Goal: Information Seeking & Learning: Learn about a topic

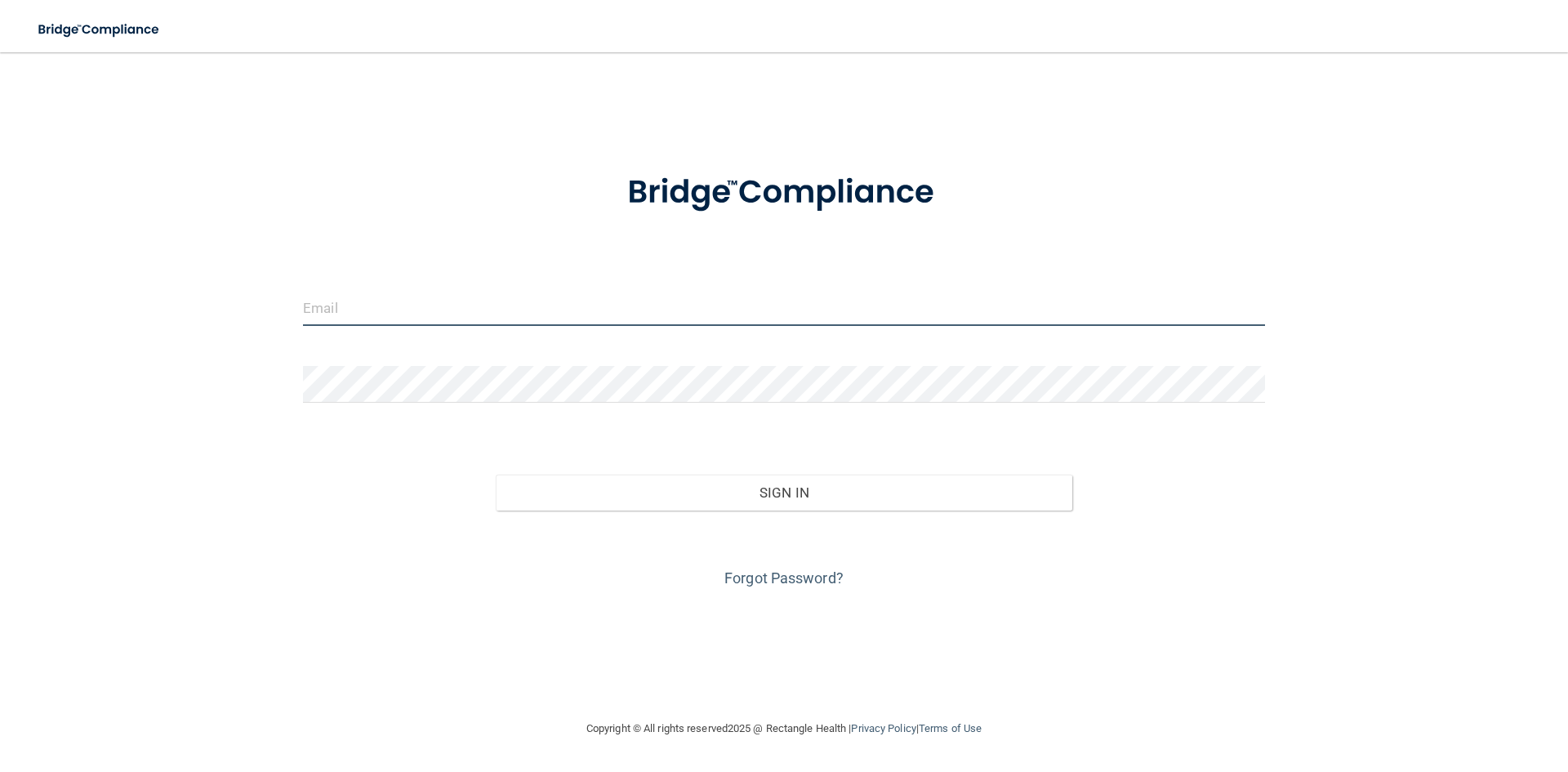
click at [405, 309] on input "email" at bounding box center [784, 308] width 962 height 37
type input "[EMAIL_ADDRESS][DOMAIN_NAME]"
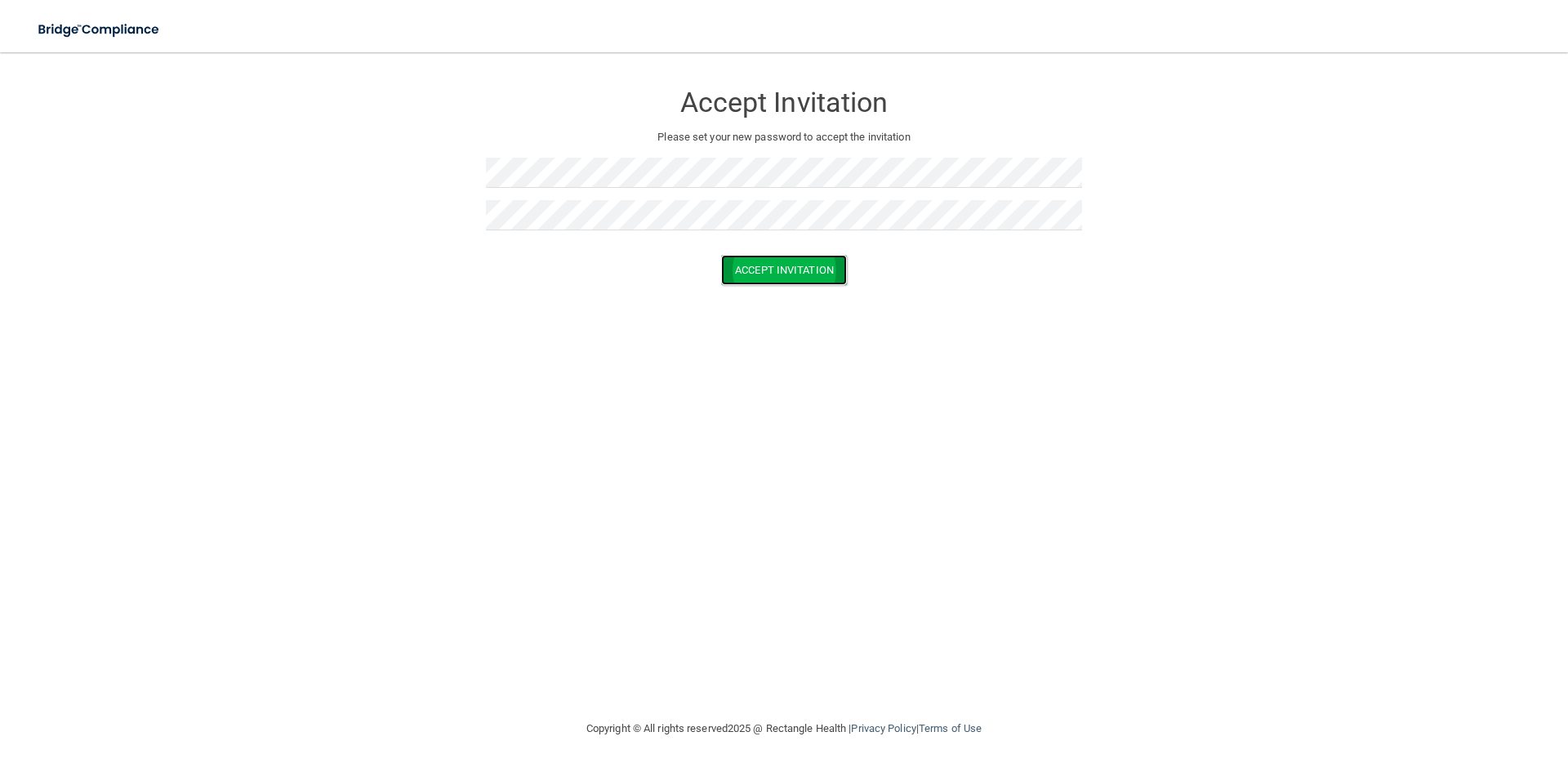
click at [808, 273] on button "Accept Invitation" at bounding box center [784, 271] width 126 height 30
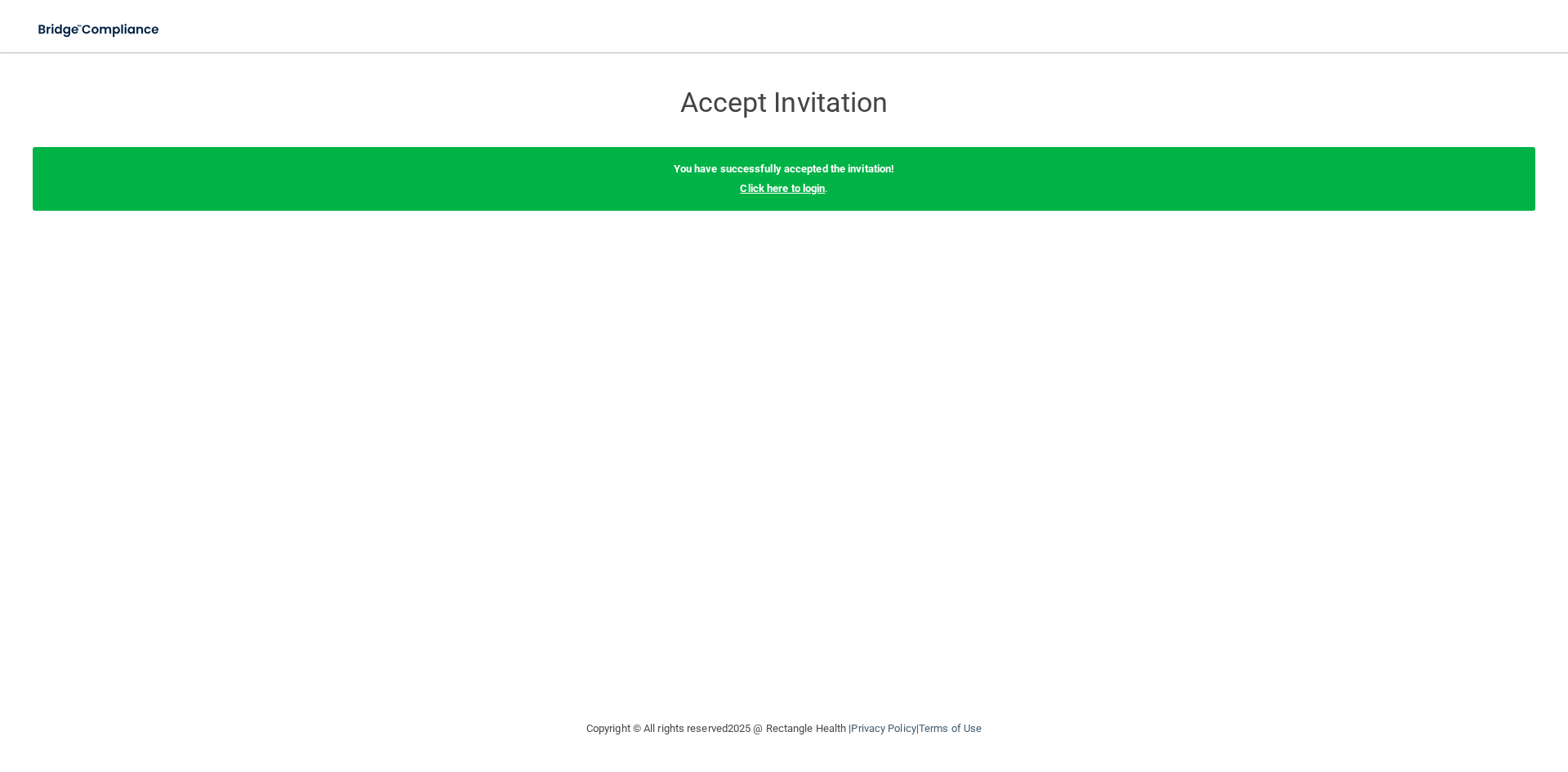
click at [801, 194] on link "Click here to login" at bounding box center [783, 188] width 85 height 12
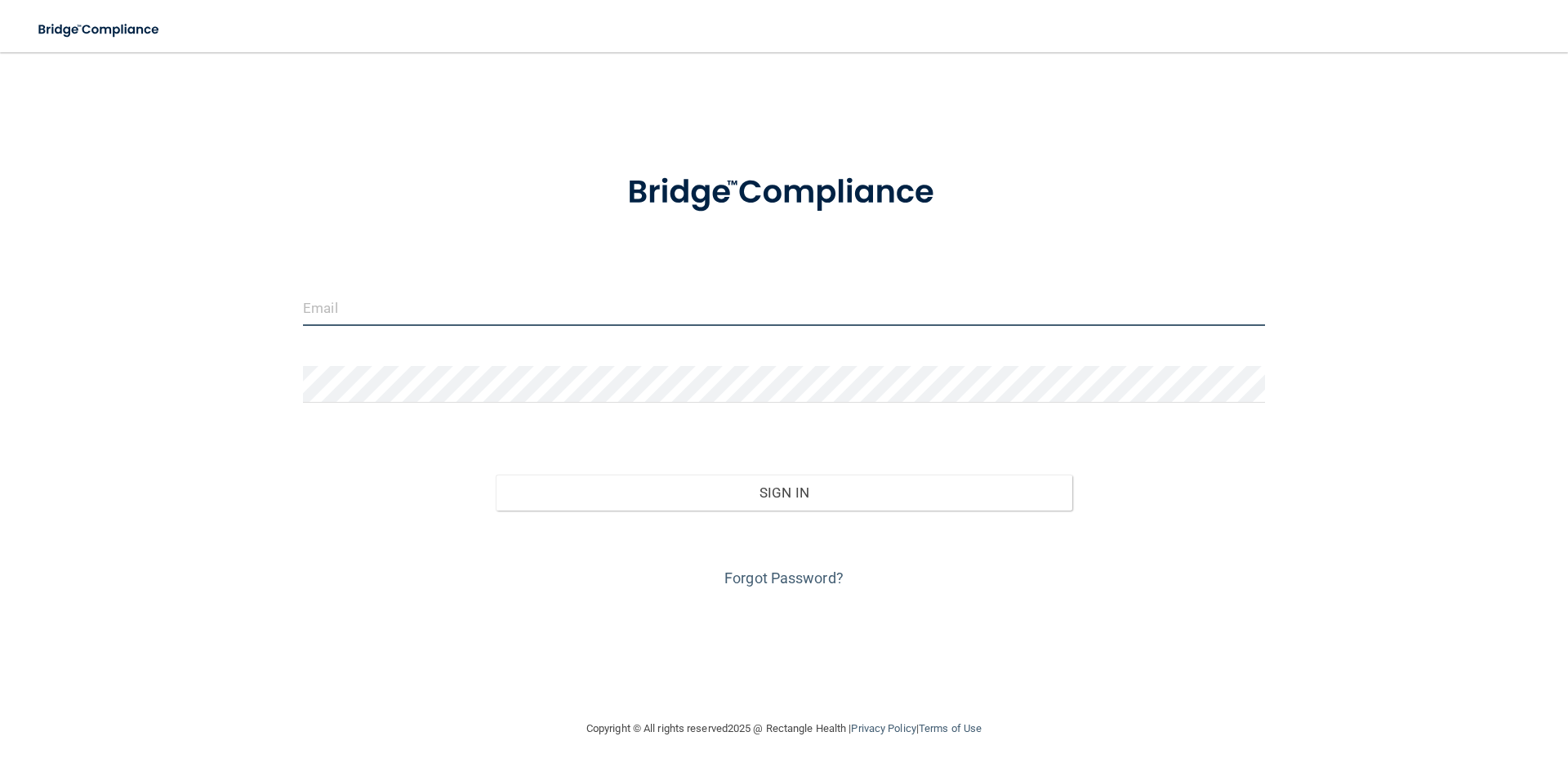
click at [418, 309] on input "email" at bounding box center [784, 308] width 962 height 37
type input "[EMAIL_ADDRESS][DOMAIN_NAME]"
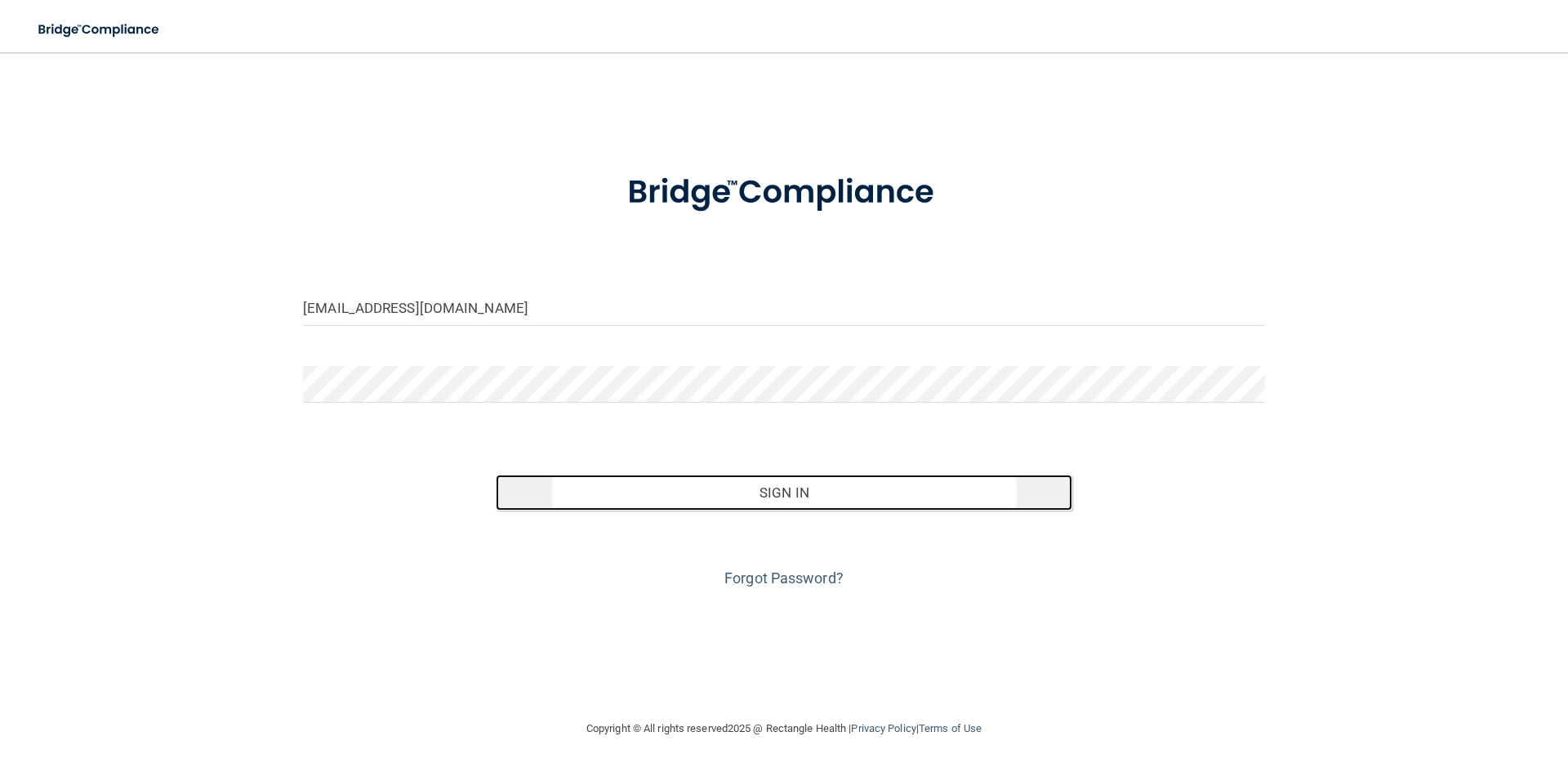
click at [759, 494] on button "Sign In" at bounding box center [784, 493] width 577 height 36
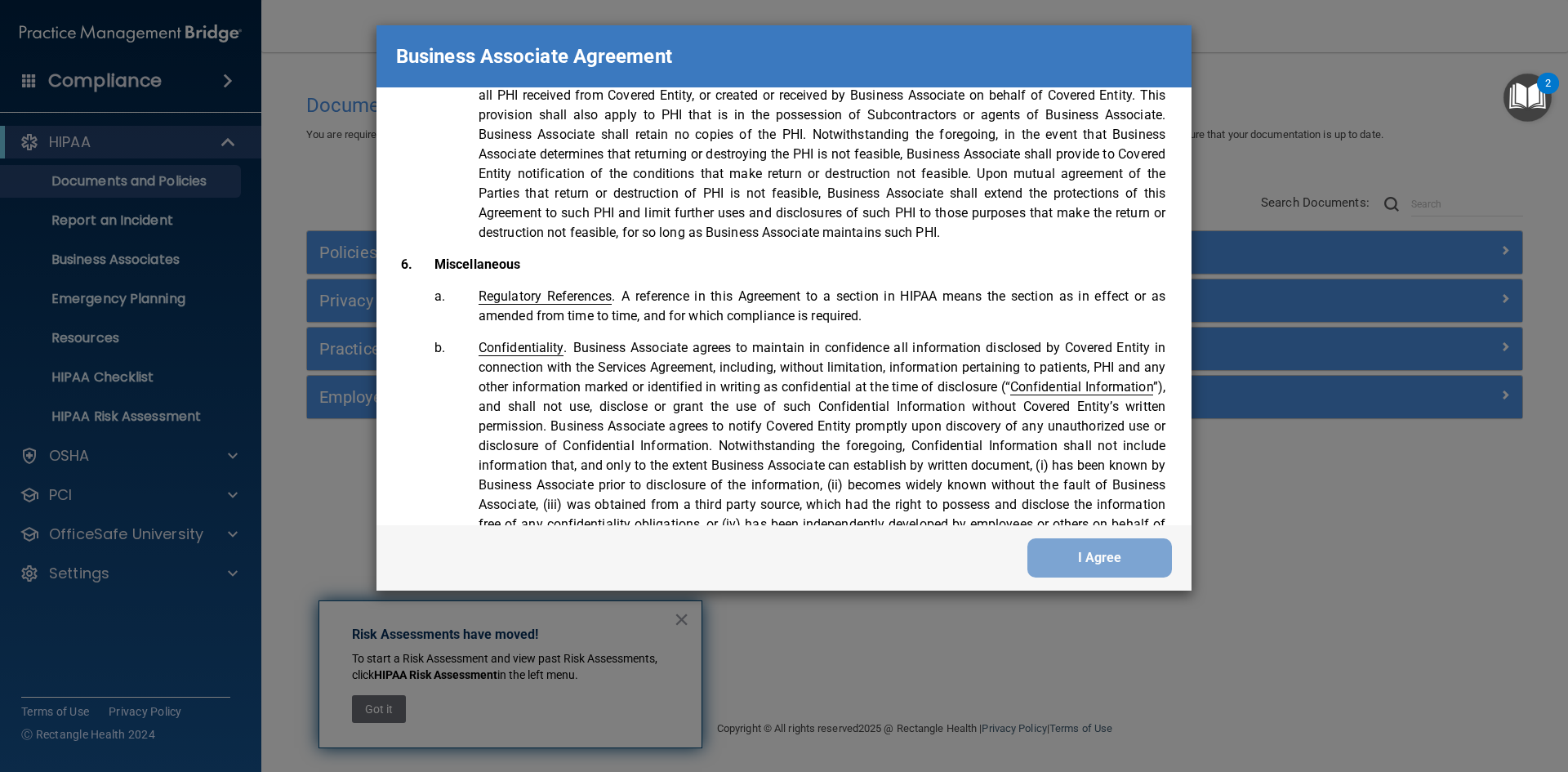
scroll to position [3333, 0]
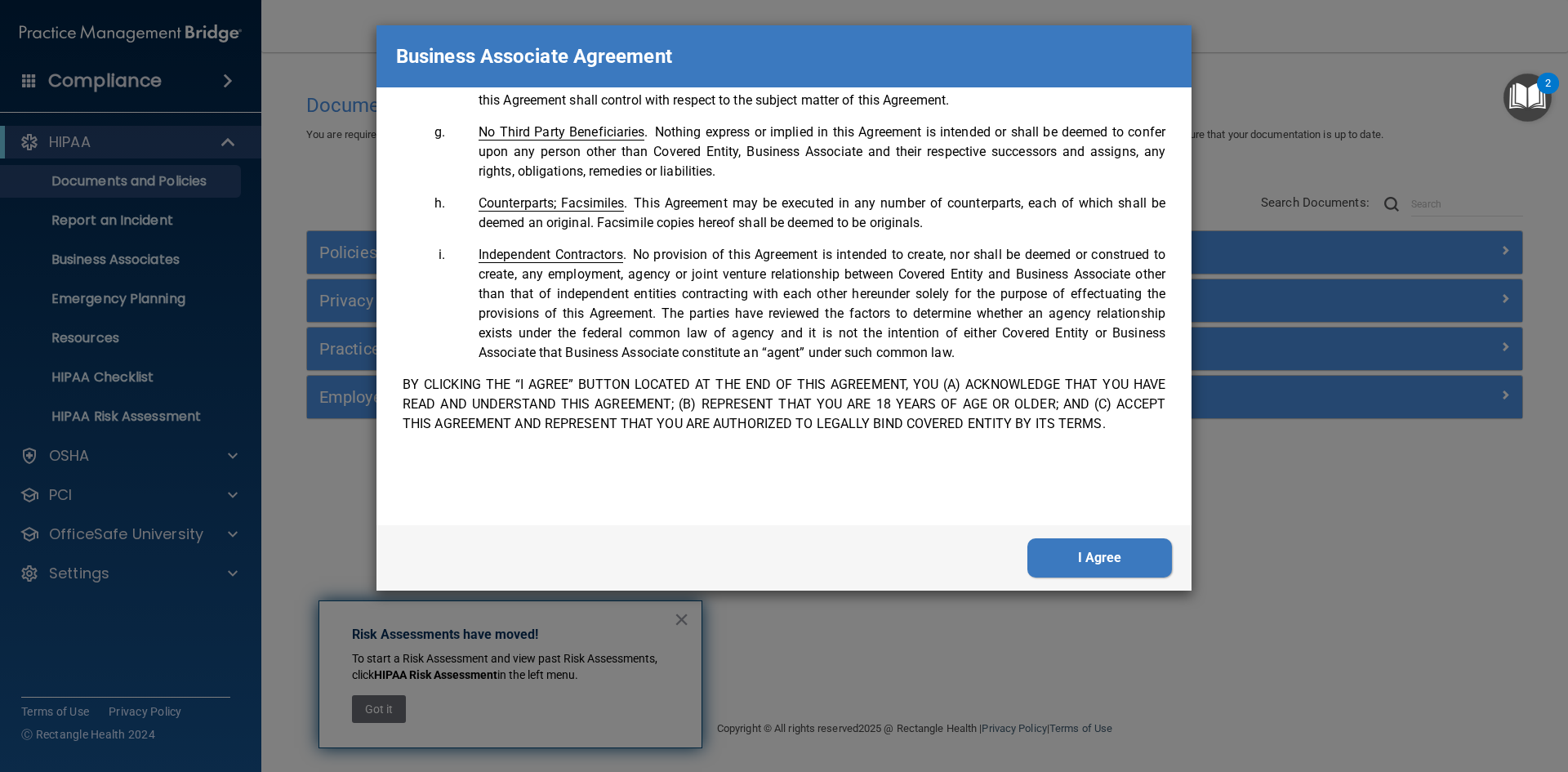
click at [1070, 555] on button "I Agree" at bounding box center [1100, 557] width 144 height 39
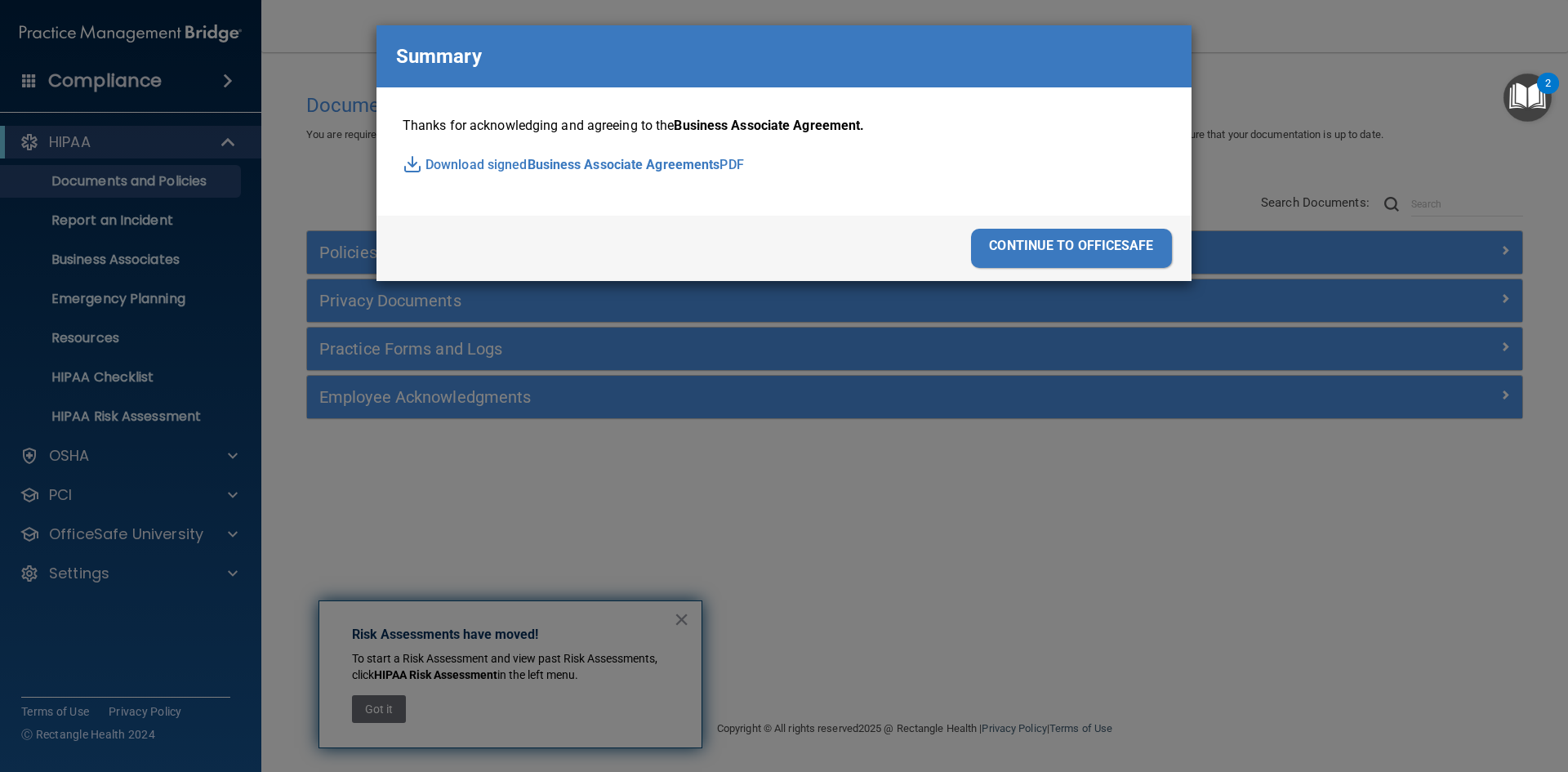
click at [1073, 248] on div "continue to officesafe" at bounding box center [1072, 248] width 201 height 39
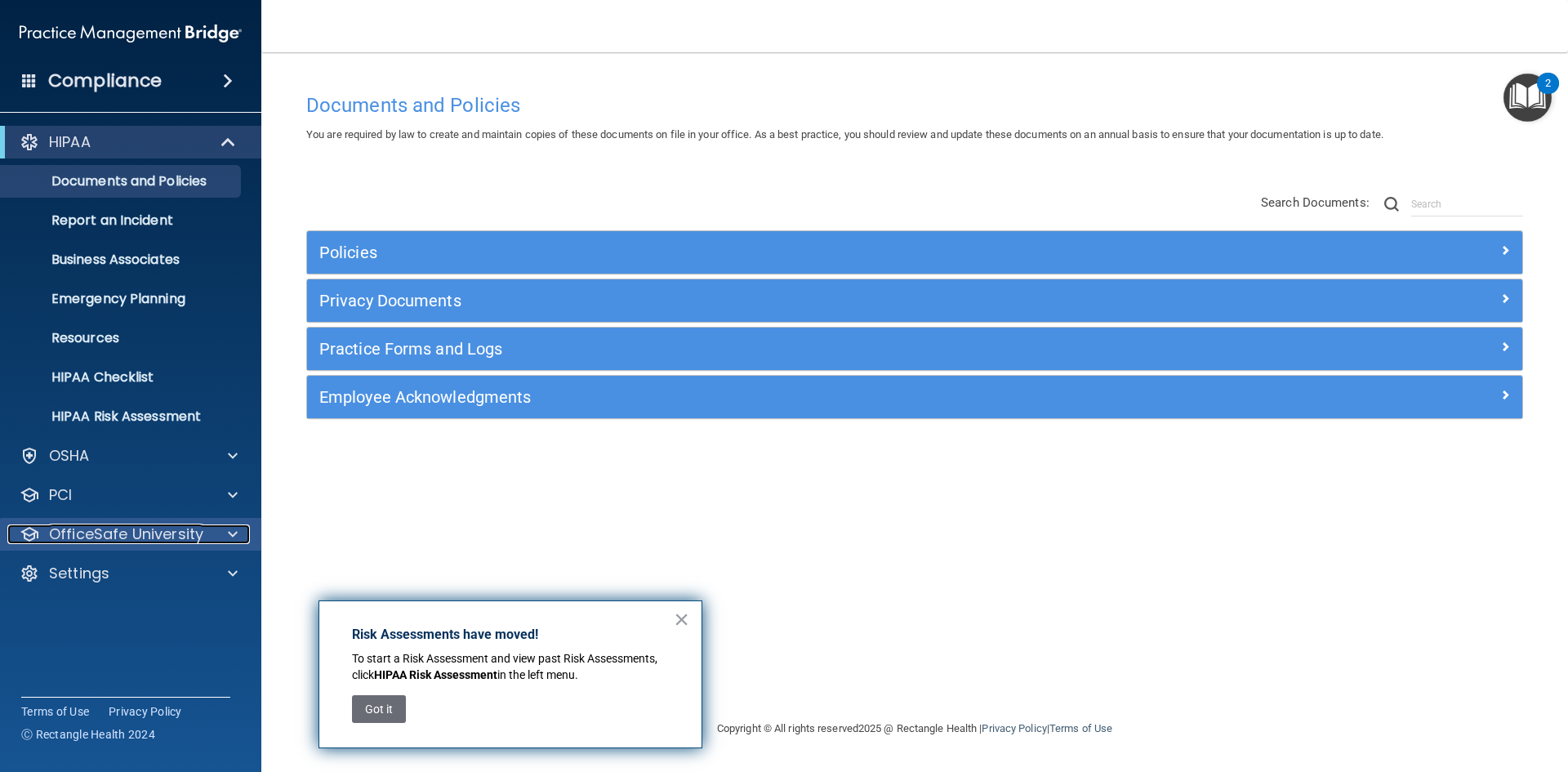
click at [137, 537] on p "OfficeSafe University" at bounding box center [126, 535] width 155 height 20
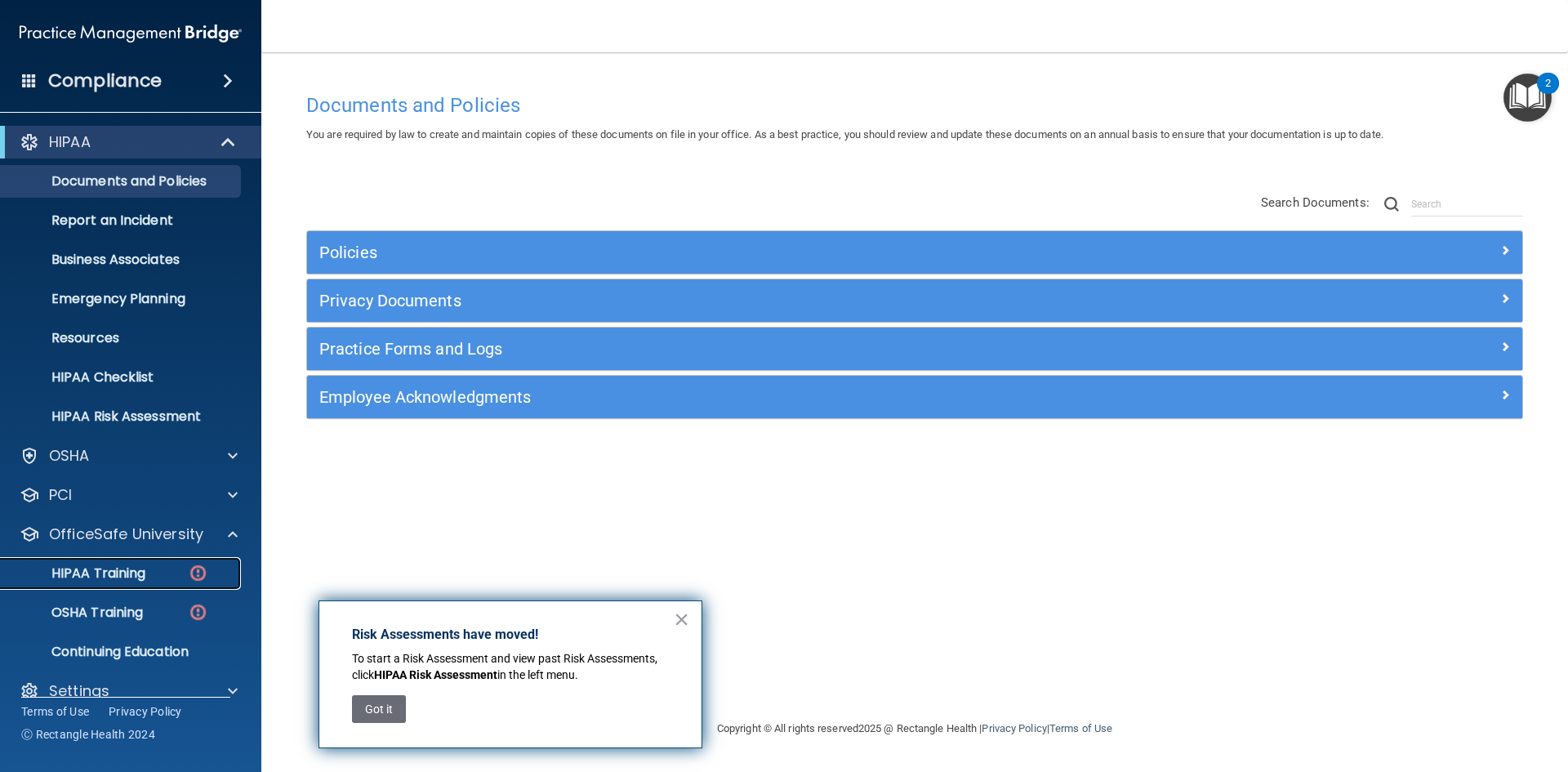
click at [134, 579] on p "HIPAA Training" at bounding box center [78, 574] width 135 height 16
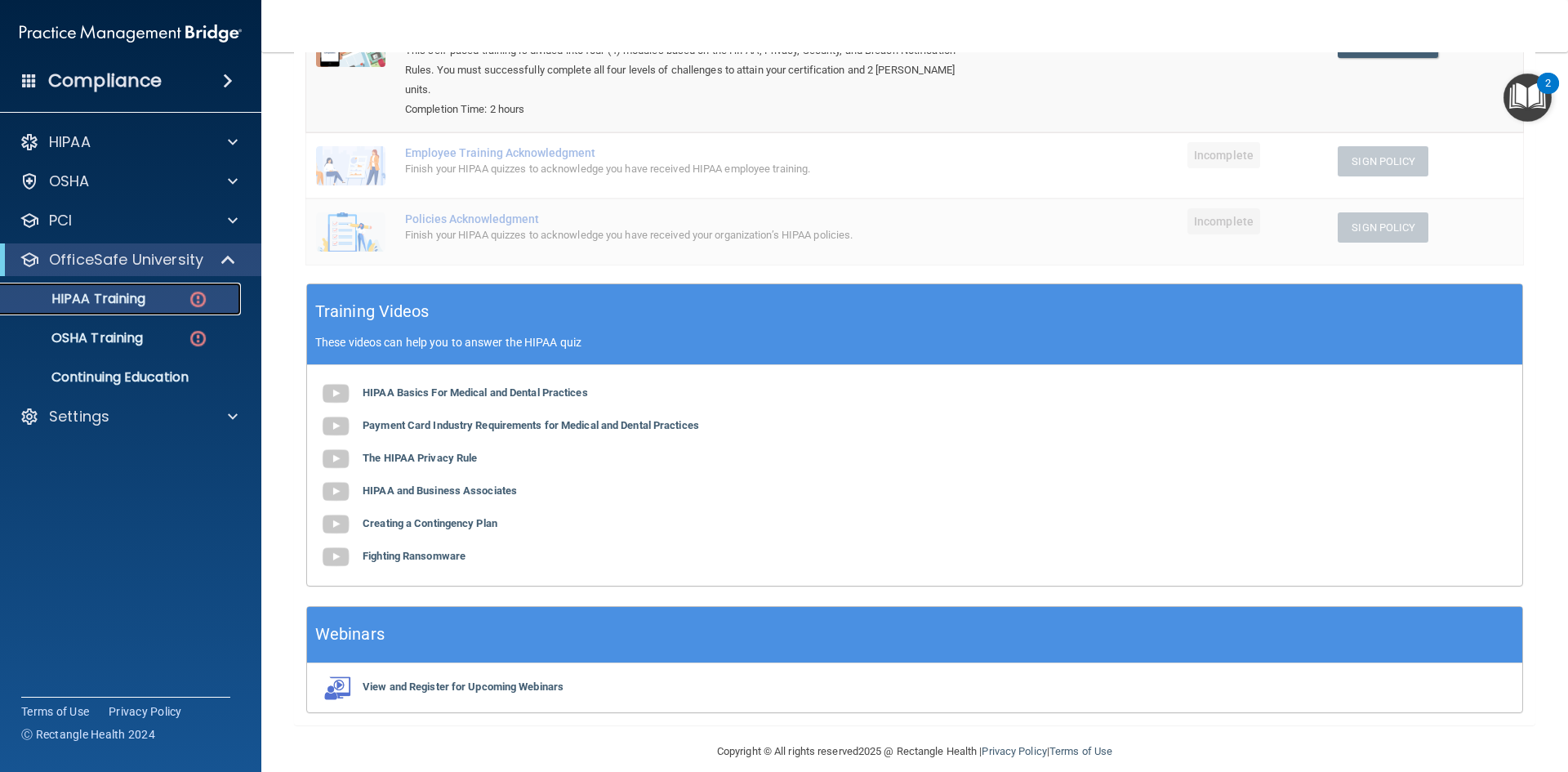
scroll to position [28, 0]
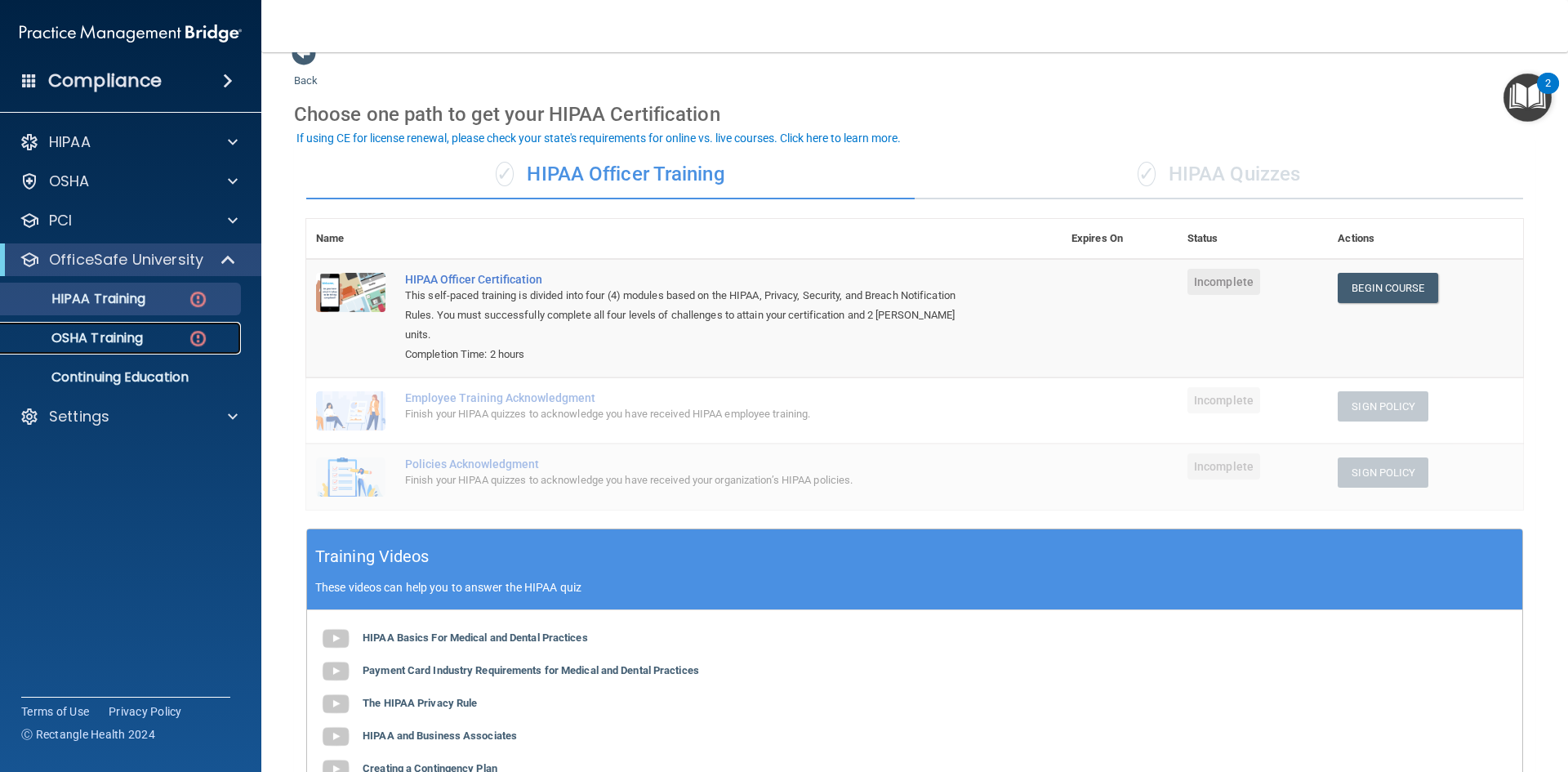
click at [66, 331] on p "OSHA Training" at bounding box center [76, 338] width 132 height 16
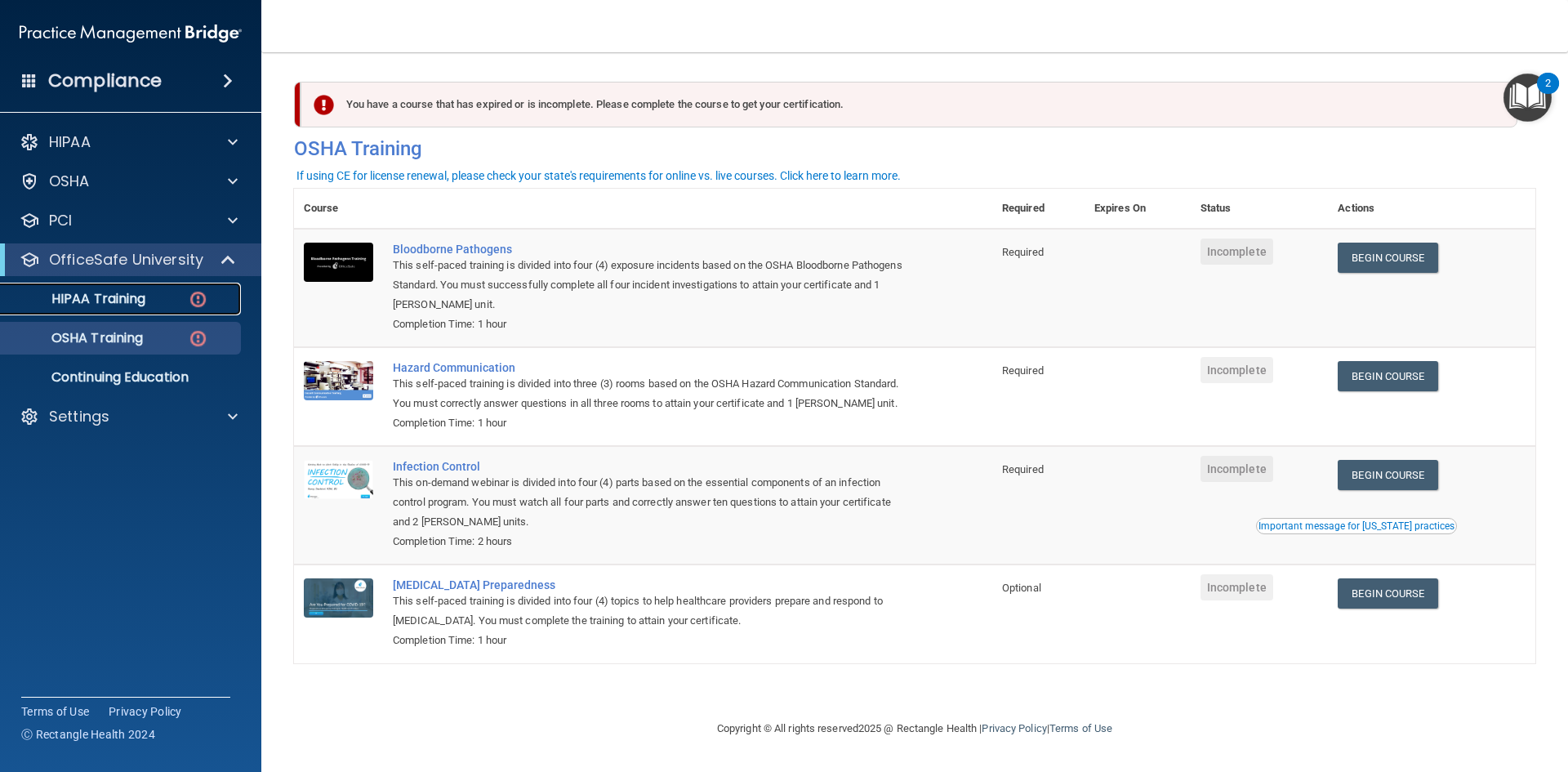
click at [114, 303] on p "HIPAA Training" at bounding box center [78, 298] width 135 height 16
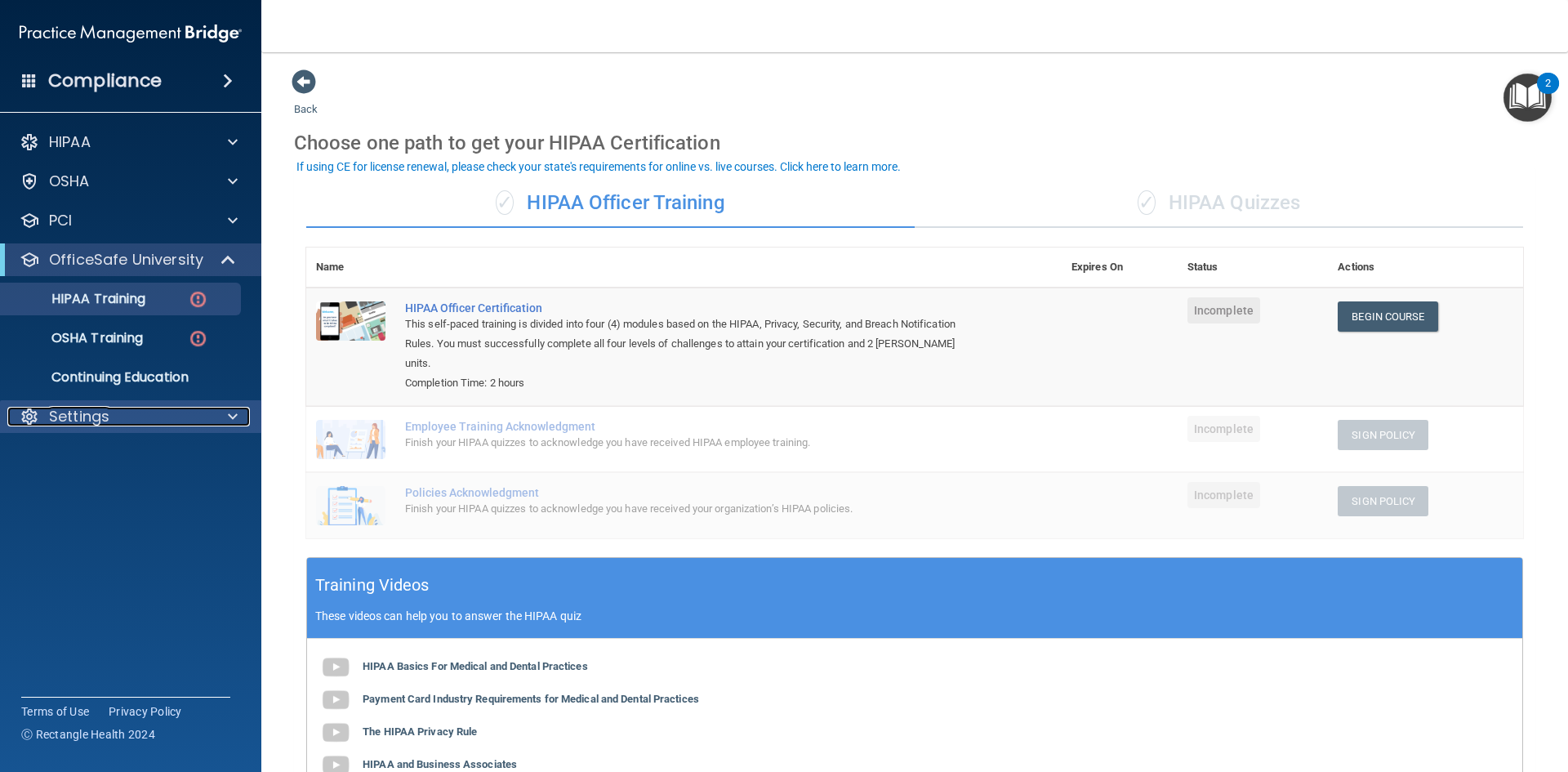
click at [67, 420] on p "Settings" at bounding box center [80, 417] width 61 height 20
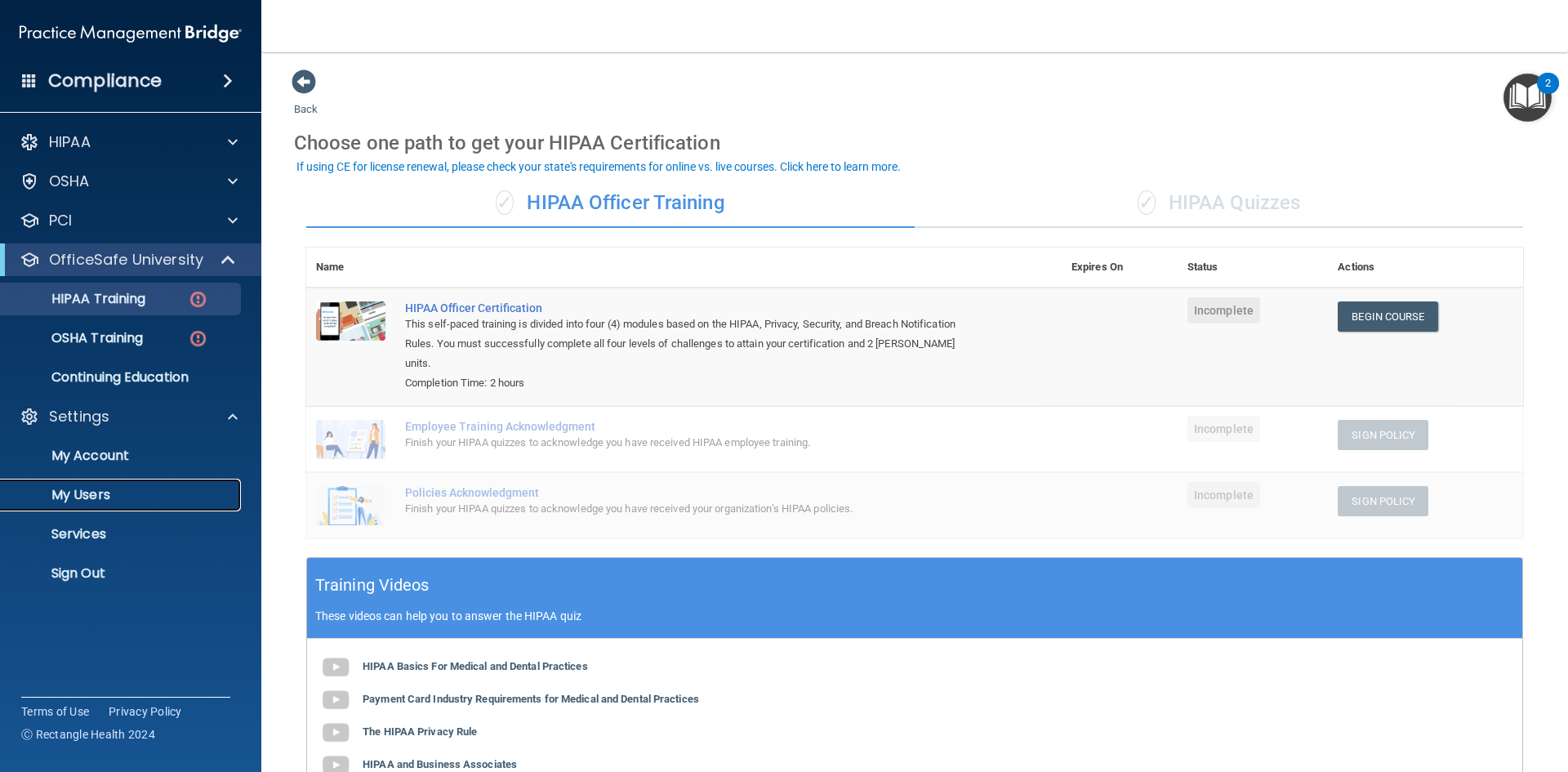
click at [66, 498] on p "My Users" at bounding box center [121, 495] width 223 height 16
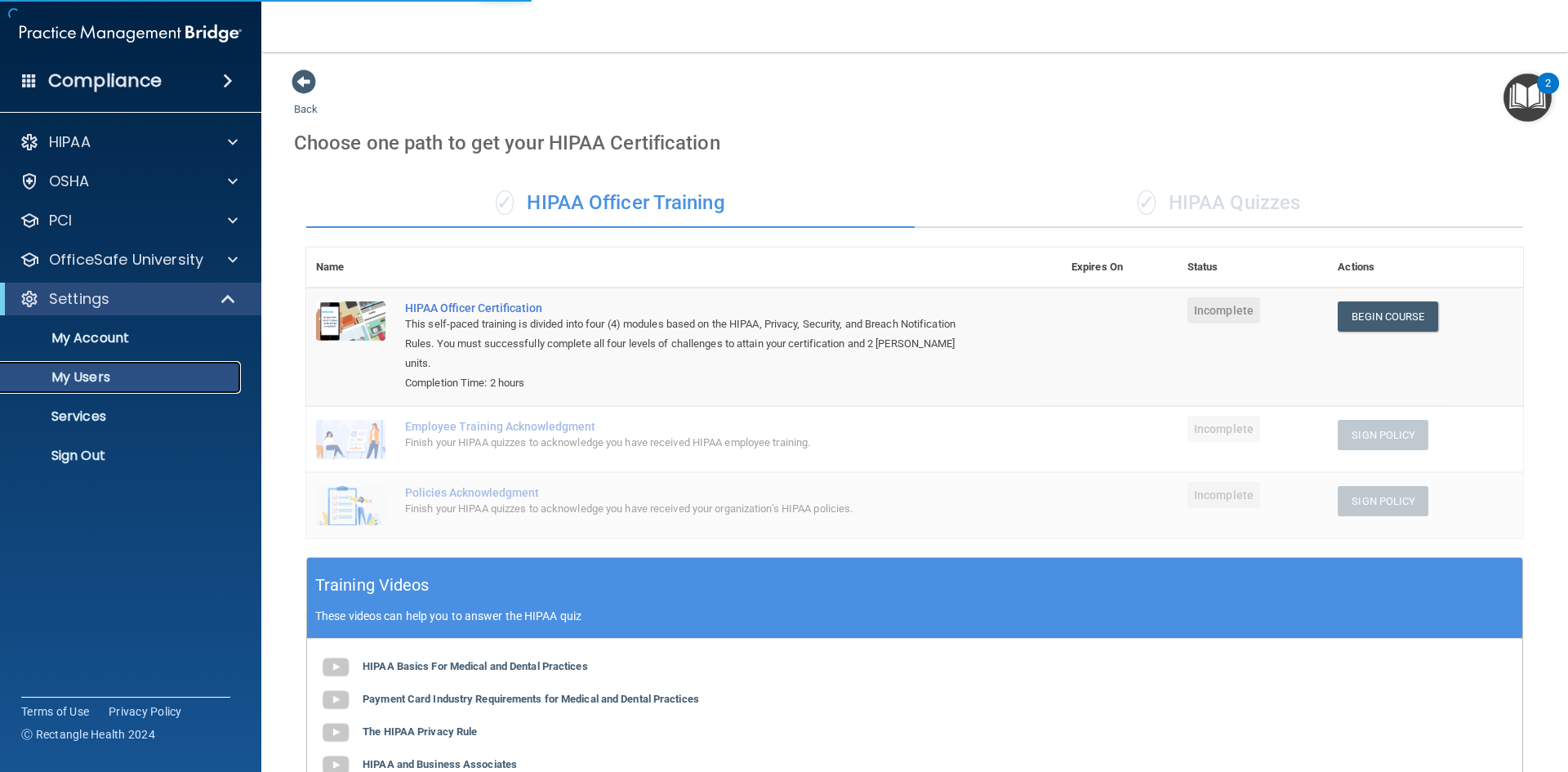
select select "20"
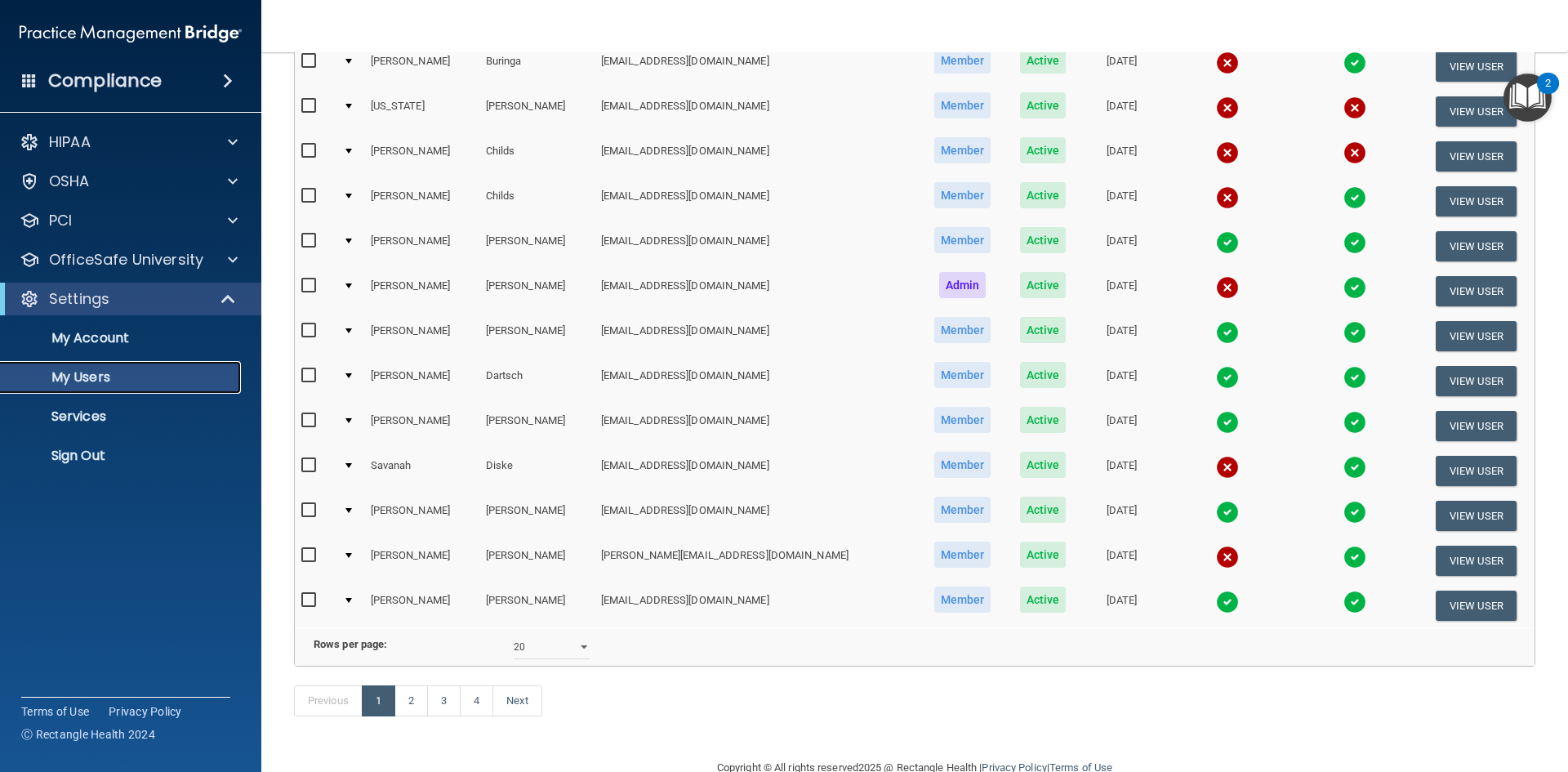
scroll to position [580, 0]
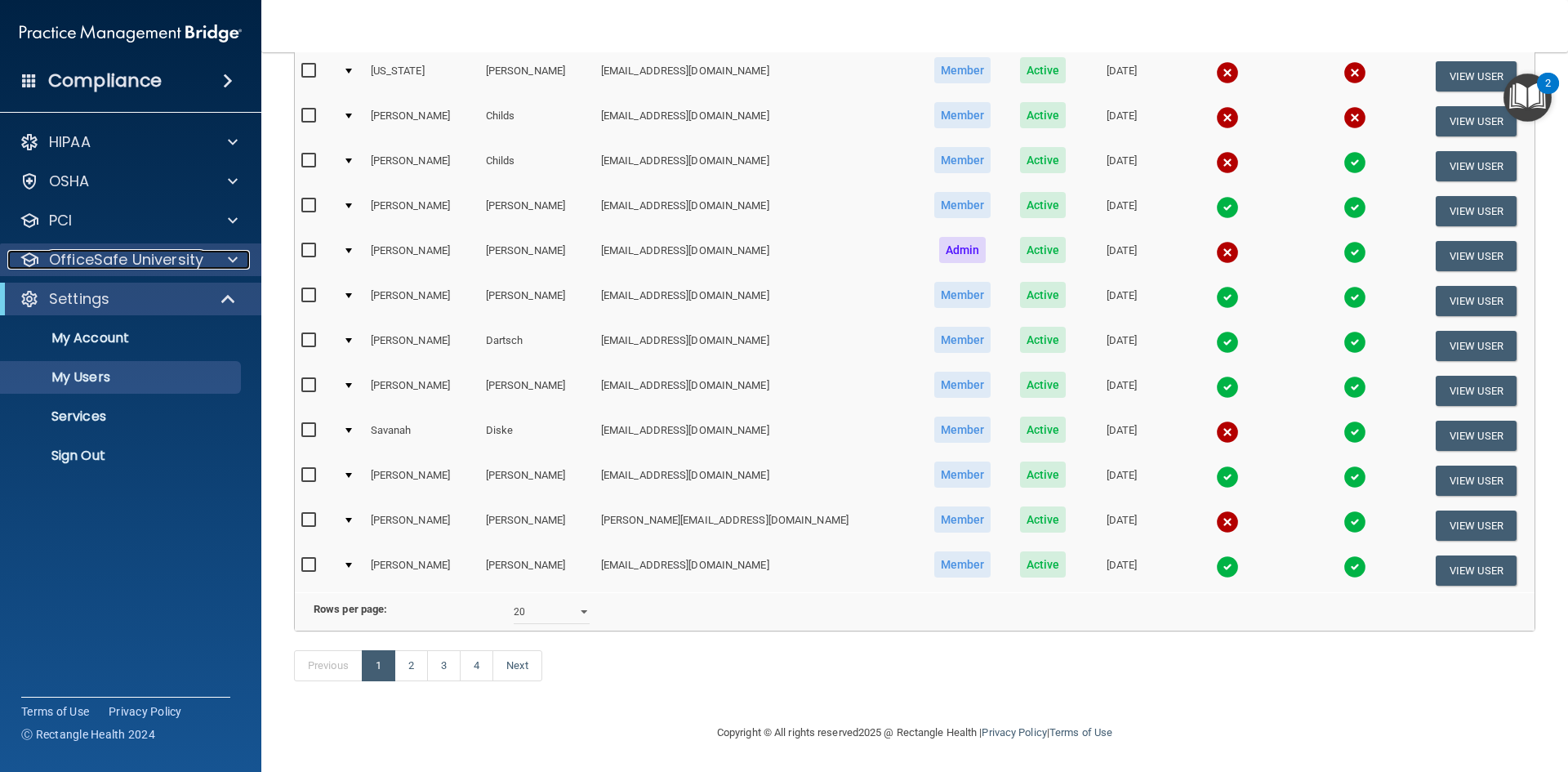
click at [103, 267] on p "OfficeSafe University" at bounding box center [126, 259] width 155 height 20
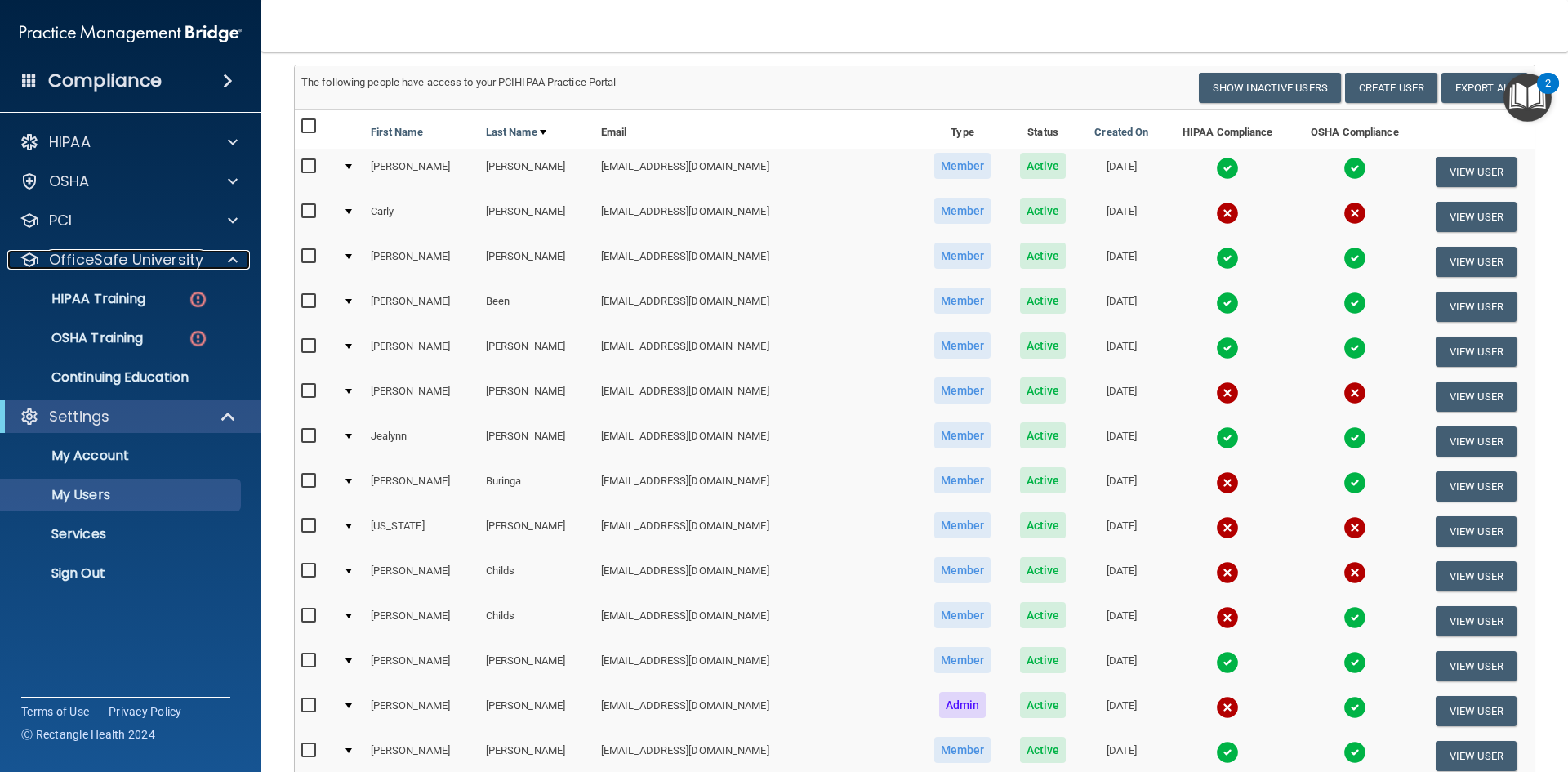
scroll to position [0, 0]
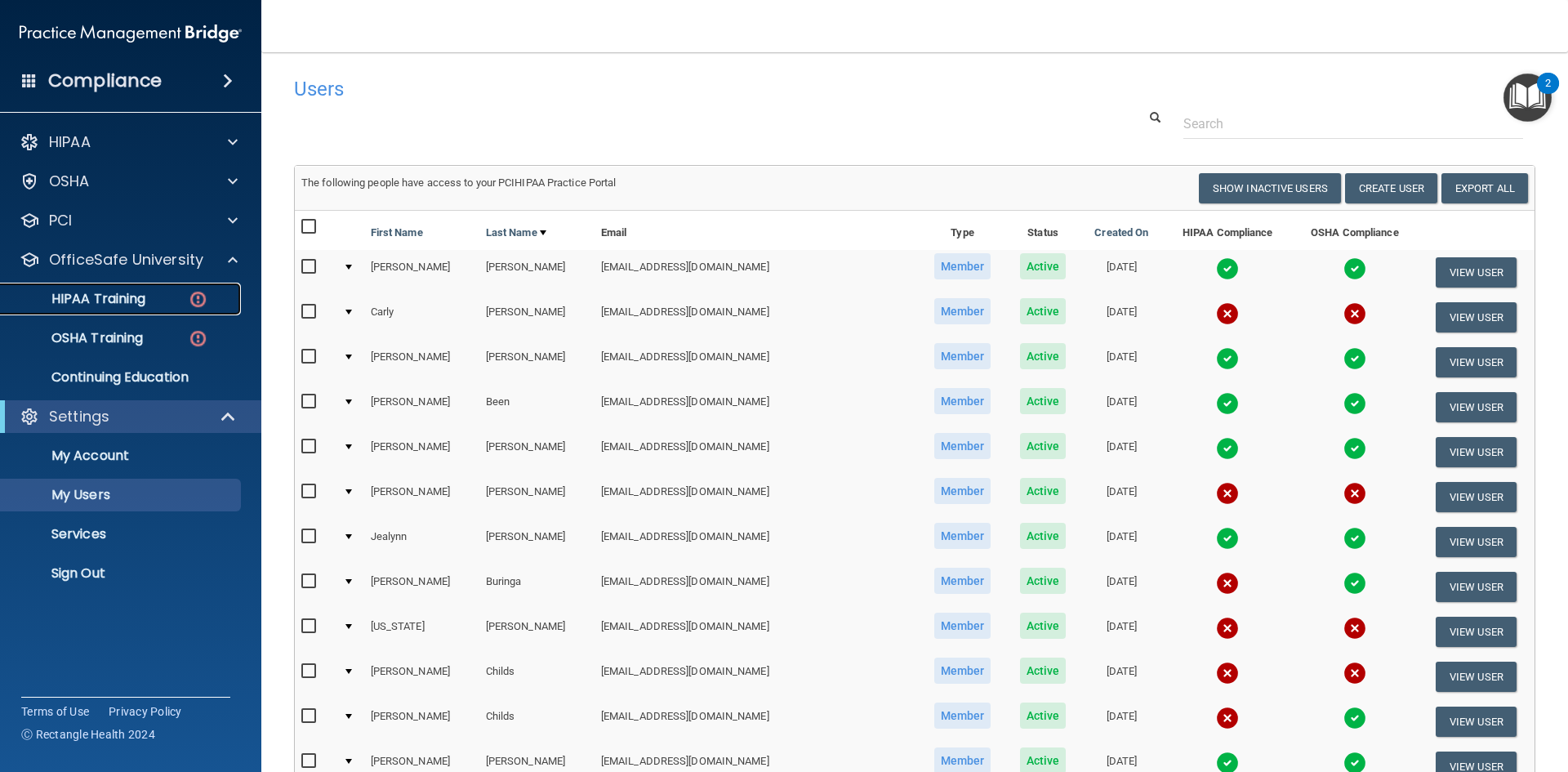
click at [95, 296] on p "HIPAA Training" at bounding box center [78, 298] width 135 height 16
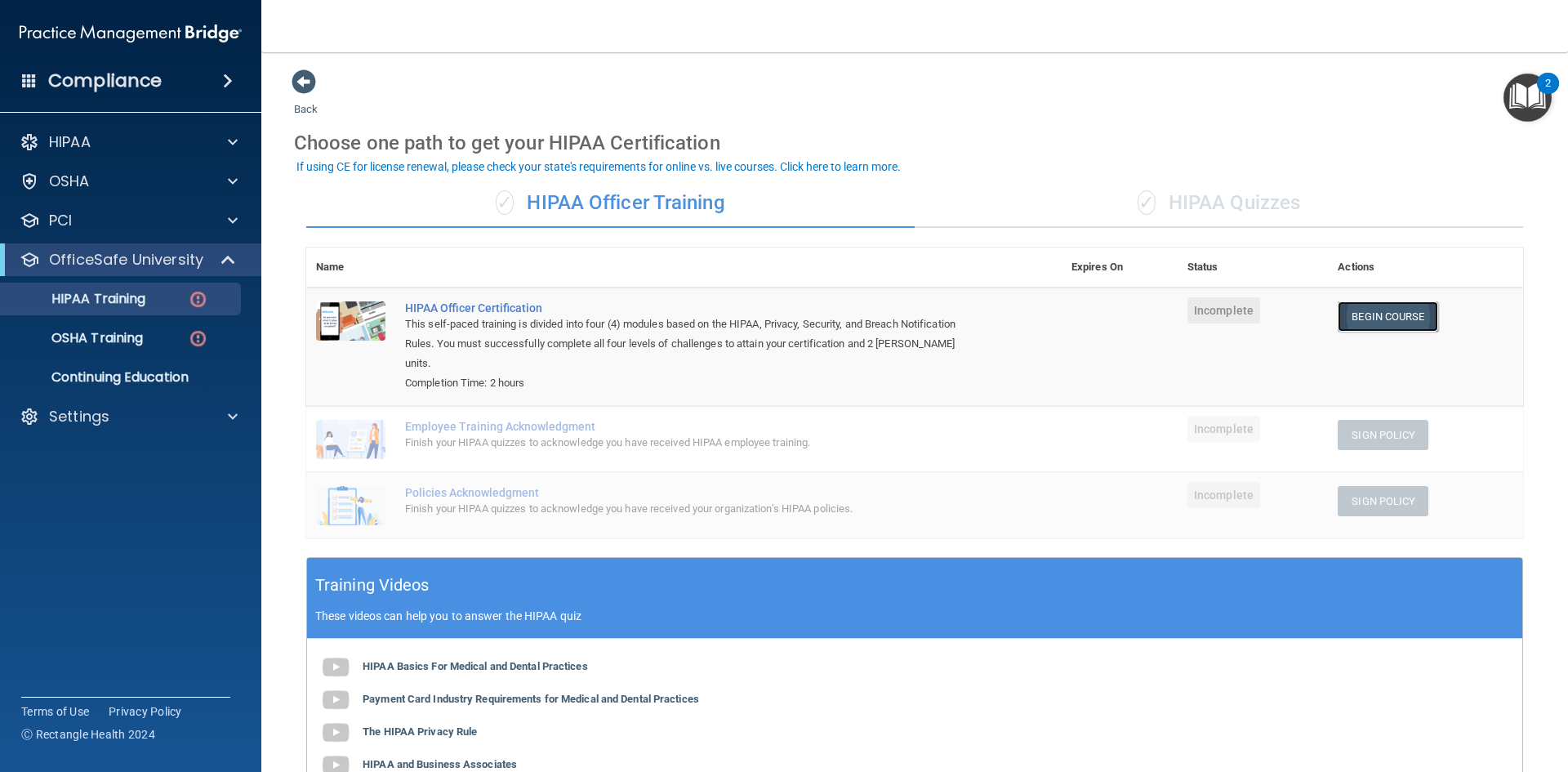
click at [1390, 320] on link "Begin Course" at bounding box center [1388, 317] width 100 height 30
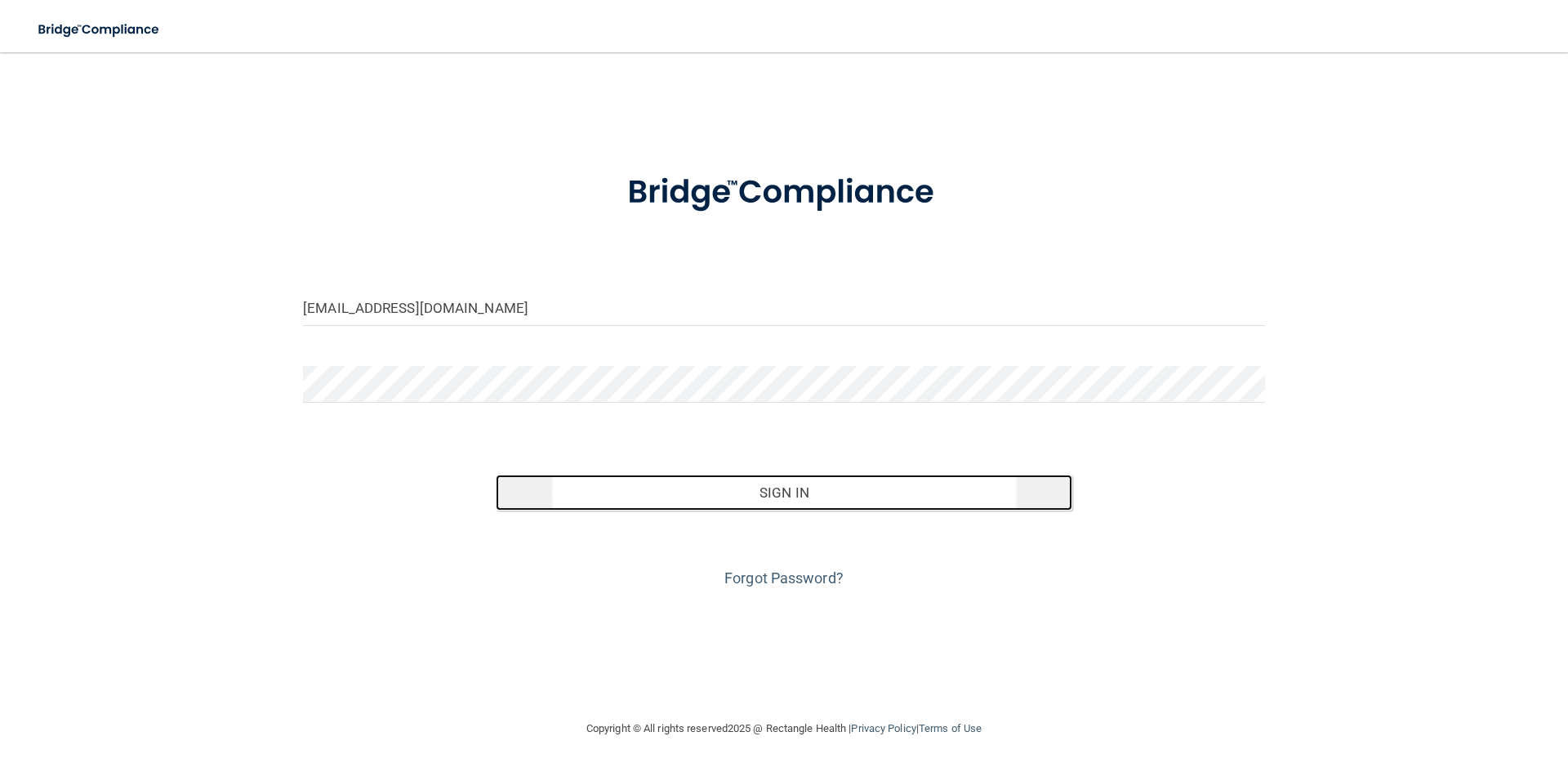
click at [851, 486] on button "Sign In" at bounding box center [784, 493] width 577 height 36
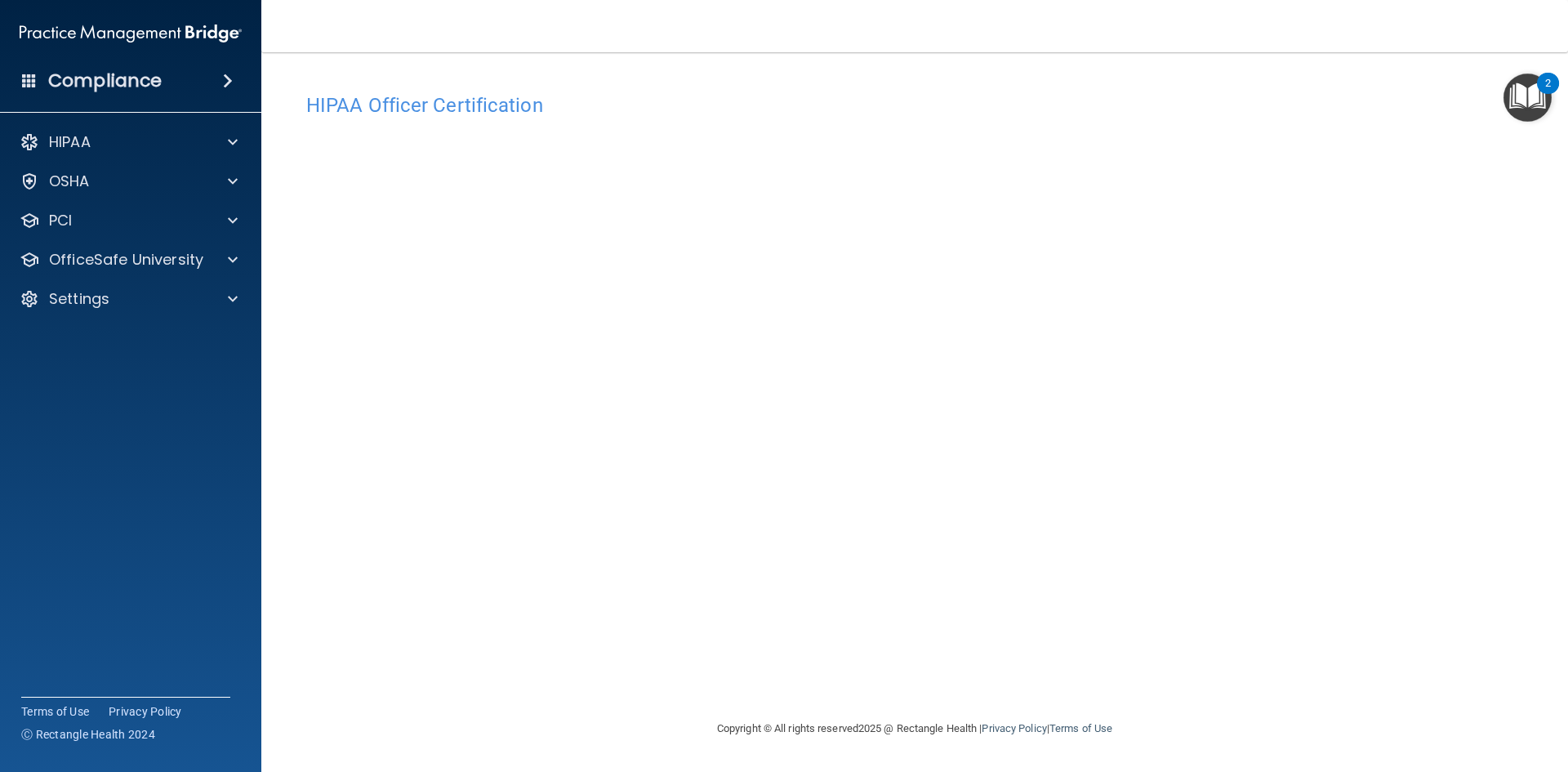
click at [1532, 97] on img "Open Resource Center, 2 new notifications" at bounding box center [1527, 97] width 48 height 48
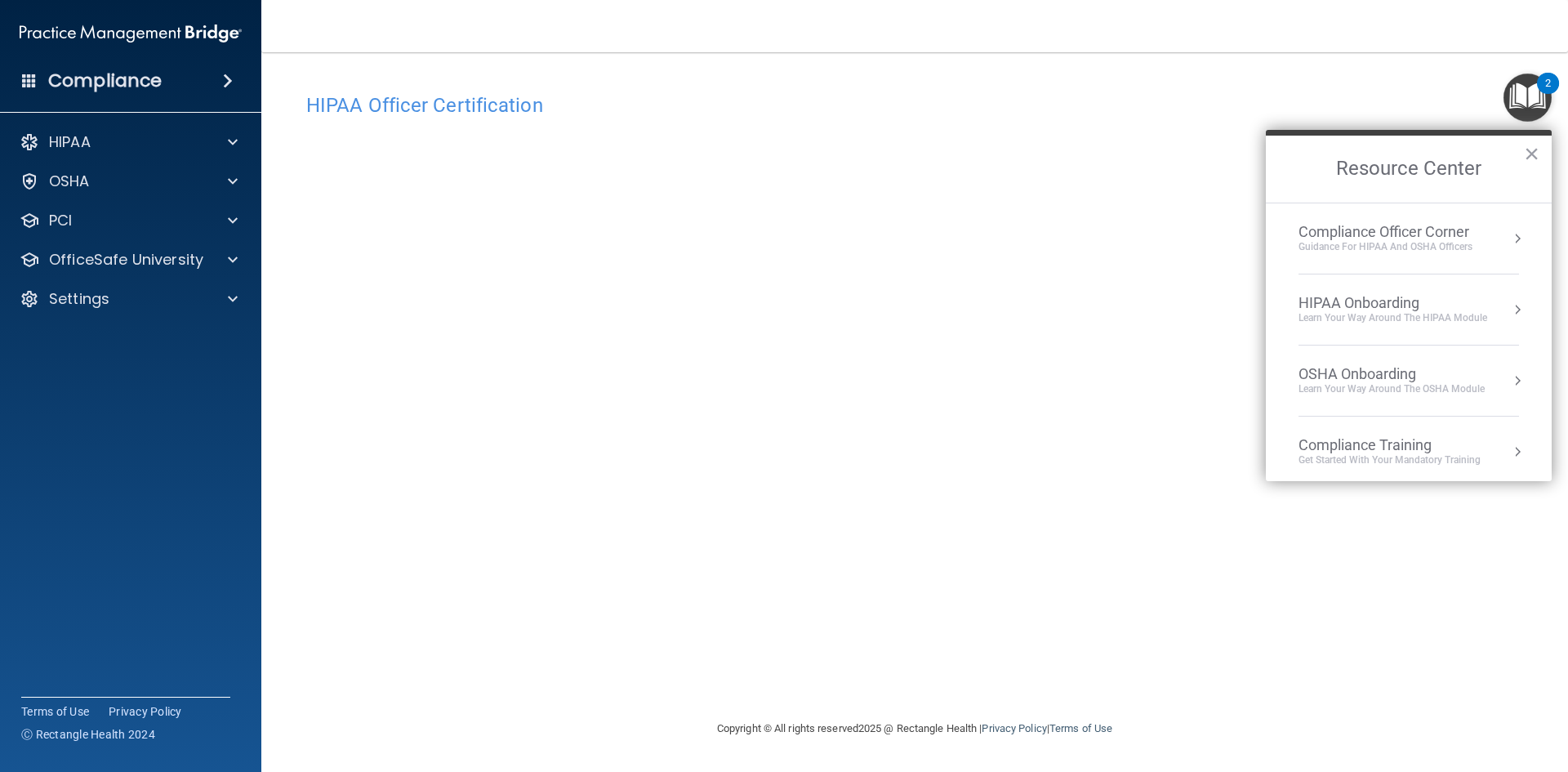
click at [1509, 313] on button "Resource Center" at bounding box center [1517, 310] width 16 height 16
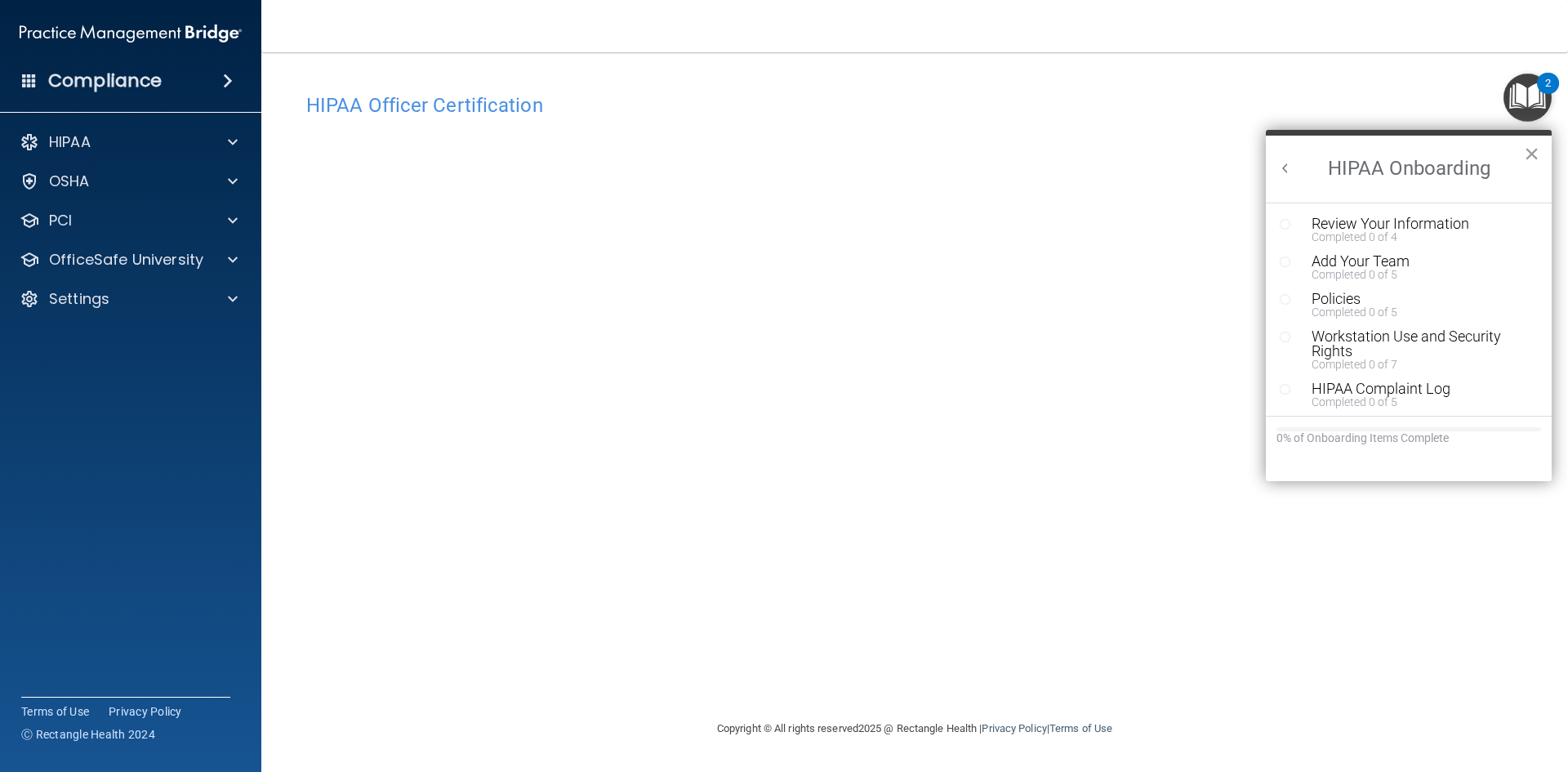
click at [1533, 151] on button "×" at bounding box center [1532, 154] width 15 height 27
